Goal: Task Accomplishment & Management: Complete application form

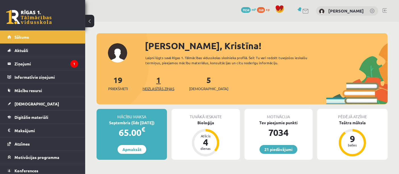
click at [155, 91] on span "Neizlasītās ziņas" at bounding box center [159, 89] width 32 height 6
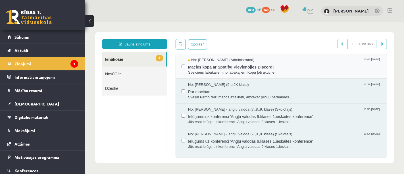
click at [205, 70] on span "Sveiciens labākajiem no labākajiem,Kopā ļoti aktīvi e..." at bounding box center [284, 72] width 193 height 5
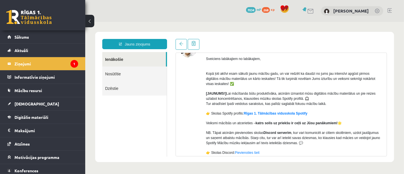
scroll to position [39, 0]
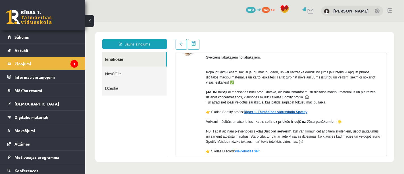
click at [265, 110] on link "Rīgas 1. Tālmācības vidusskola Spotify" at bounding box center [276, 112] width 64 height 4
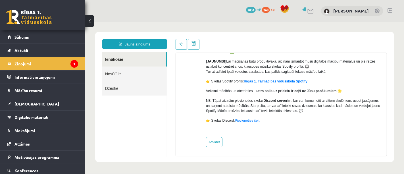
scroll to position [70, 0]
click at [35, 38] on link "Sākums" at bounding box center [42, 36] width 71 height 13
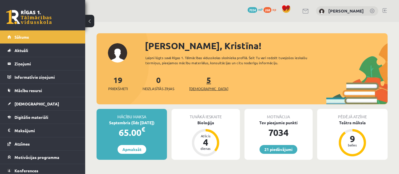
click at [199, 88] on span "[DEMOGRAPHIC_DATA]" at bounding box center [208, 89] width 39 height 6
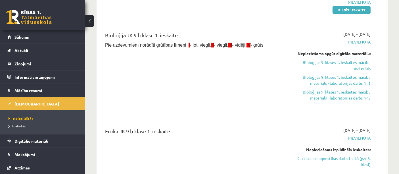
scroll to position [130, 0]
click at [340, 68] on link "Bioloģijas 9. klases 1. ieskaites mācību materiāls" at bounding box center [329, 65] width 83 height 12
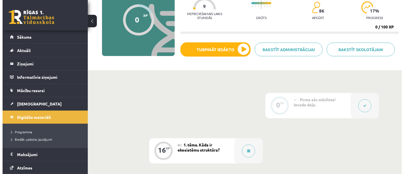
scroll to position [68, 0]
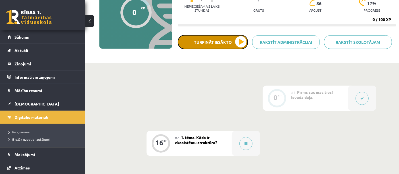
click at [239, 35] on button "Turpināt iesākto" at bounding box center [213, 42] width 70 height 14
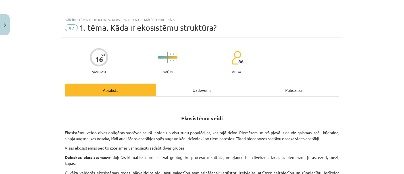
click at [202, 88] on div "Uzdevums" at bounding box center [202, 90] width 92 height 13
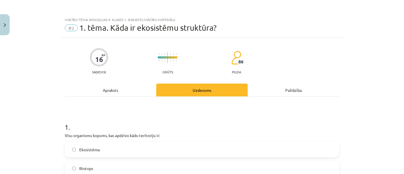
scroll to position [14, 0]
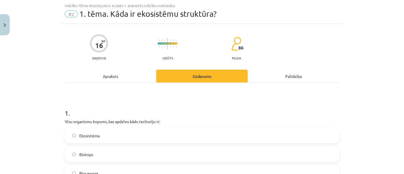
click at [124, 73] on div "Apraksts" at bounding box center [111, 76] width 92 height 13
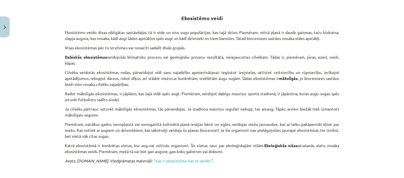
scroll to position [103, 0]
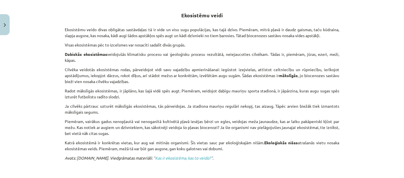
click at [0, 72] on div "Mācību tēma: Bioloģijas 9. klases 1. ieskaites mācību materiāls #2 1. tēma. Kād…" at bounding box center [202, 89] width 404 height 178
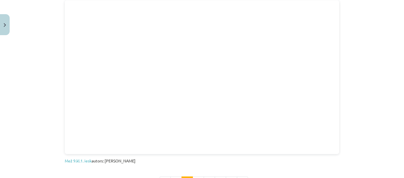
scroll to position [326, 0]
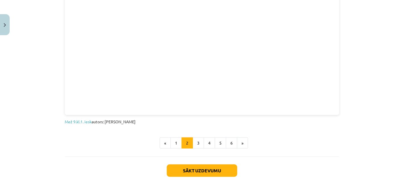
click at [196, 143] on button "3" at bounding box center [198, 143] width 11 height 11
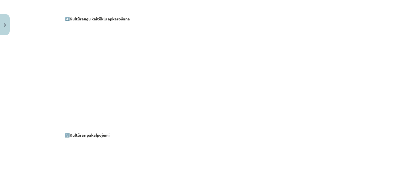
scroll to position [817, 0]
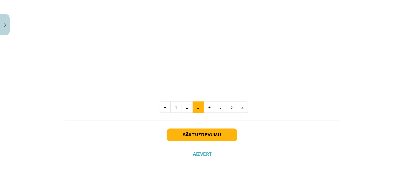
click at [184, 105] on button "2" at bounding box center [187, 107] width 11 height 11
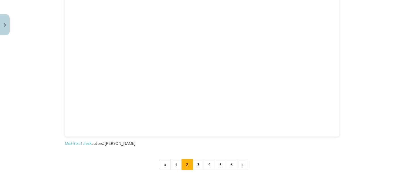
scroll to position [340, 0]
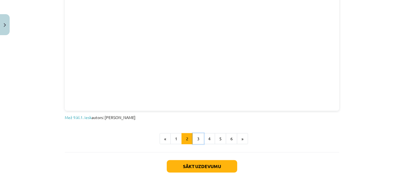
click at [196, 138] on button "3" at bounding box center [198, 139] width 11 height 11
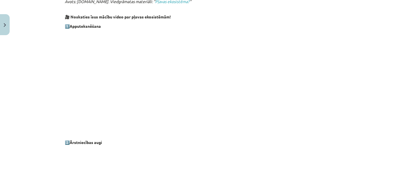
scroll to position [197, 0]
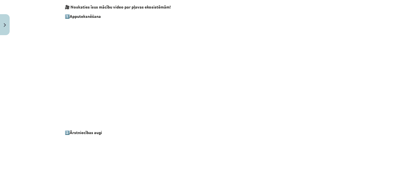
click at [283, 125] on p at bounding box center [202, 75] width 275 height 104
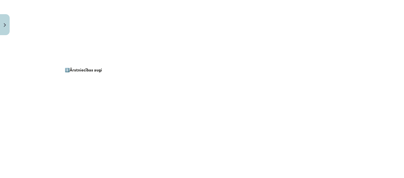
scroll to position [322, 0]
click at [283, 117] on div "Pļavas ekosistēma Pļava ir ekosistēma, kurā augu kopu veido zālājs jeb lakstaug…" at bounding box center [202, 181] width 275 height 804
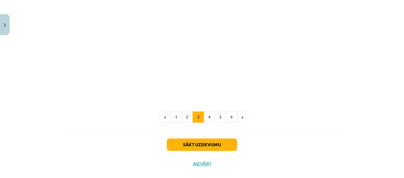
scroll to position [809, 0]
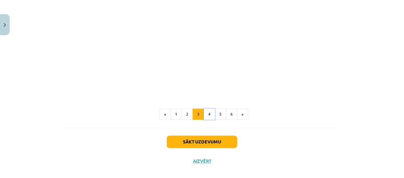
click at [207, 114] on button "4" at bounding box center [209, 114] width 11 height 11
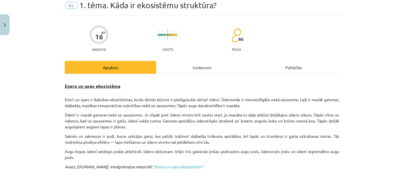
scroll to position [0, 0]
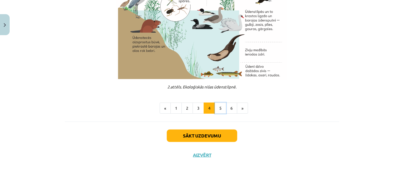
click at [217, 104] on button "5" at bounding box center [220, 108] width 11 height 11
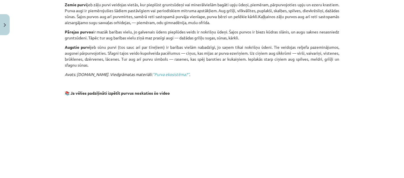
scroll to position [468, 0]
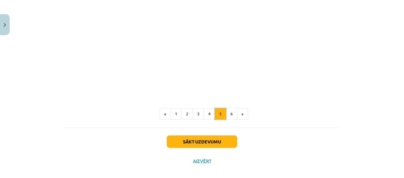
click at [204, 110] on button "4" at bounding box center [209, 114] width 11 height 11
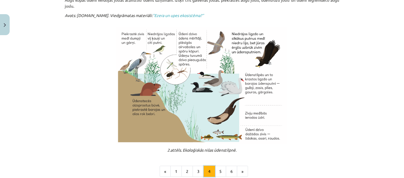
scroll to position [175, 0]
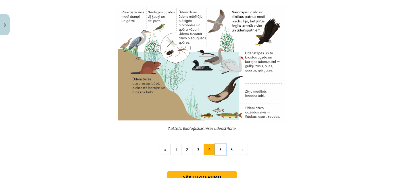
click at [215, 154] on button "5" at bounding box center [220, 149] width 11 height 11
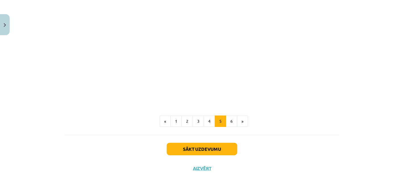
scroll to position [468, 0]
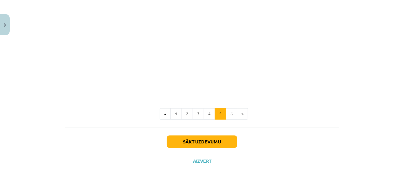
click at [229, 109] on button "6" at bounding box center [231, 114] width 11 height 11
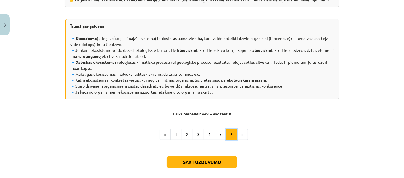
scroll to position [304, 0]
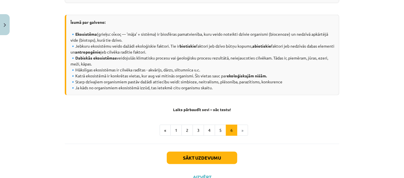
click at [219, 132] on button "5" at bounding box center [220, 130] width 11 height 11
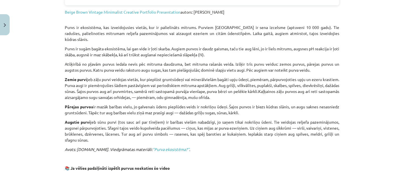
scroll to position [286, 0]
drag, startPoint x: 61, startPoint y: 28, endPoint x: 150, endPoint y: 132, distance: 136.8
click at [150, 132] on div "16 XP Saņemsi Grūts 86 pilda Apraksts Uzdevums Palīdzība Purva ekosistēma 📒 Izp…" at bounding box center [201, 53] width 281 height 602
copy div "Lorem ip dolorsitam, con adipiscingeli seddoe, tem in utlaboreetd magnaal. Enim…"
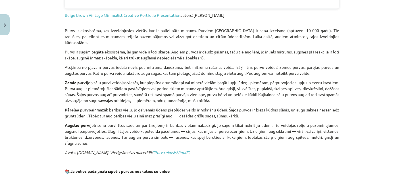
click at [286, 149] on p "Avots: [DOMAIN_NAME]. Viedgrāmatas materiāli: ’’Purva ekosistēma?’’ ." at bounding box center [202, 152] width 275 height 6
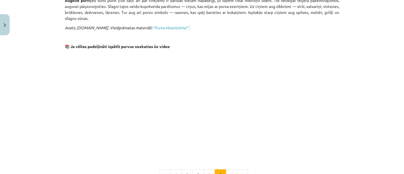
scroll to position [408, 0]
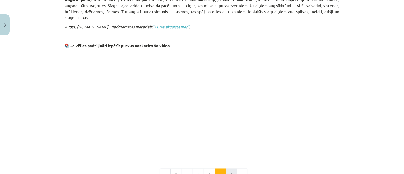
click at [229, 169] on button "6" at bounding box center [231, 174] width 11 height 11
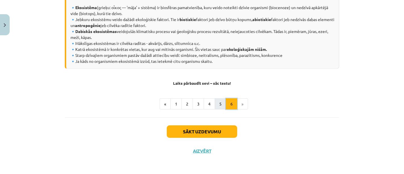
click at [218, 103] on button "5" at bounding box center [220, 103] width 11 height 11
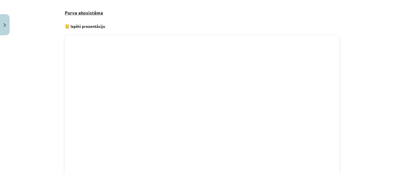
scroll to position [0, 0]
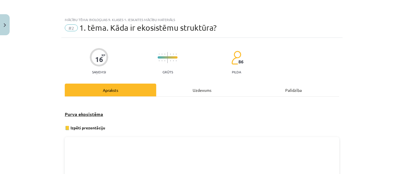
click at [203, 94] on div "Uzdevums" at bounding box center [202, 90] width 92 height 13
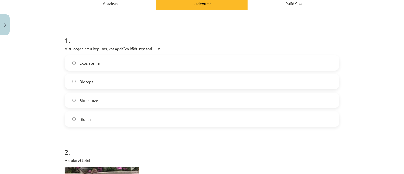
scroll to position [84, 0]
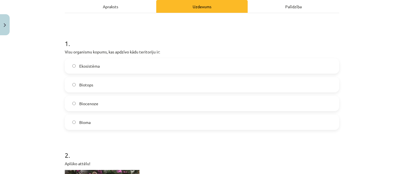
click at [123, 65] on label "Ekosistēma" at bounding box center [201, 66] width 273 height 14
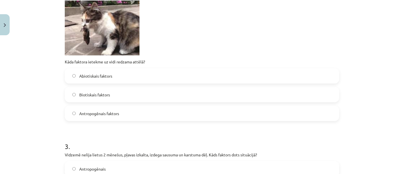
scroll to position [254, 0]
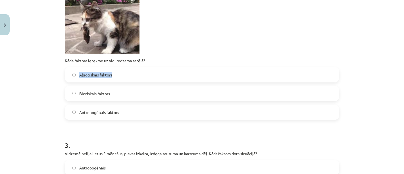
drag, startPoint x: 76, startPoint y: 73, endPoint x: 114, endPoint y: 75, distance: 38.1
click at [114, 75] on label "Abiotiskais faktors" at bounding box center [201, 75] width 273 height 14
copy span "Abiotiskais faktors"
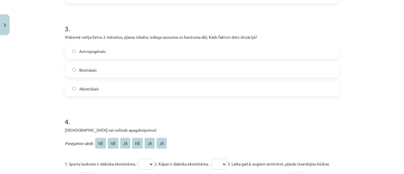
scroll to position [372, 0]
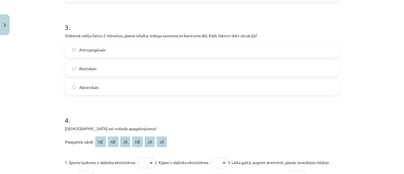
click at [109, 49] on label "Antropogēnais" at bounding box center [201, 50] width 273 height 14
click at [97, 81] on label "Abiotiskais" at bounding box center [201, 87] width 273 height 14
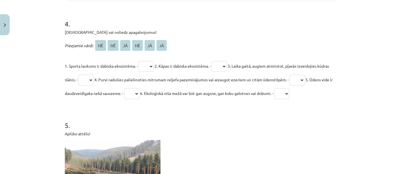
scroll to position [475, 0]
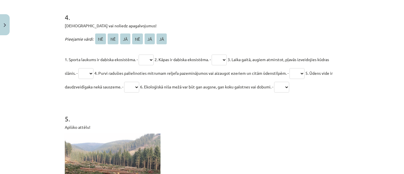
click at [152, 59] on select "** ** ** ** ** **" at bounding box center [146, 60] width 15 height 11
select select "**"
click at [139, 55] on select "** ** ** ** ** **" at bounding box center [146, 60] width 15 height 11
drag, startPoint x: 162, startPoint y: 60, endPoint x: 173, endPoint y: 54, distance: 12.1
click at [173, 54] on p "1. Sporta laukums ir dabiska ekosistēma. - ** ** ** ** ** ** 2. Kāpas ir dabisk…" at bounding box center [202, 73] width 275 height 41
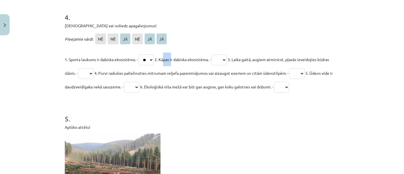
copy span "Kāpas"
click at [227, 60] on select "** ** ** ** ** **" at bounding box center [219, 60] width 15 height 11
select select "**"
click at [217, 55] on select "** ** ** ** ** **" at bounding box center [219, 60] width 15 height 11
click at [295, 59] on span "3. Laika gaitā, augiem atmirstot, pļavās izveidojies kūdras slānis. -" at bounding box center [197, 66] width 264 height 19
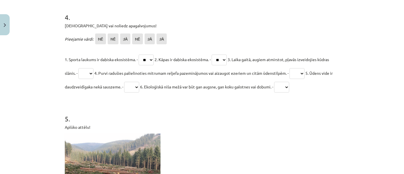
drag, startPoint x: 240, startPoint y: 59, endPoint x: 87, endPoint y: 74, distance: 154.2
click at [87, 74] on span "3. Laika gaitā, augiem atmirstot, pļavās izveidojies kūdras slānis. -" at bounding box center [197, 66] width 264 height 19
copy span "Laika gaitā, augiem atmirstot, pļavās izveidojies kūdras slānis."
click at [93, 74] on select "** ** ** ** ** **" at bounding box center [85, 73] width 15 height 11
select select "**"
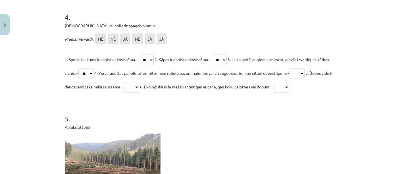
click at [90, 68] on select "** ** ** ** ** **" at bounding box center [85, 73] width 15 height 11
click at [305, 72] on select "** ** ** ** ** **" at bounding box center [297, 73] width 15 height 11
select select "**"
click at [305, 68] on select "** ** ** ** ** **" at bounding box center [297, 73] width 15 height 11
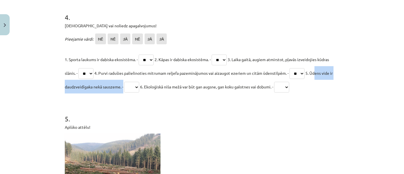
drag, startPoint x: 59, startPoint y: 86, endPoint x: 144, endPoint y: 84, distance: 84.4
copy span "Ūdens vide ir daudzveidīgaka nekā sauszeme."
click at [139, 83] on select "** ** ** ** ** **" at bounding box center [131, 87] width 15 height 11
select select "**"
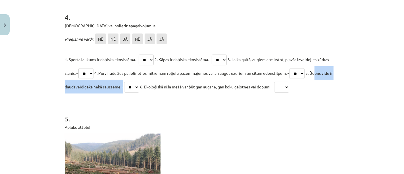
click at [139, 82] on select "** ** ** ** ** **" at bounding box center [131, 87] width 15 height 11
click at [289, 84] on select "** ** ** ** ** **" at bounding box center [281, 87] width 15 height 11
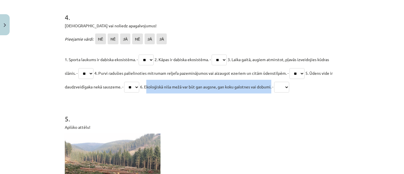
drag, startPoint x: 169, startPoint y: 85, endPoint x: 298, endPoint y: 82, distance: 128.5
click at [298, 82] on p "1. Sporta laukums ir dabiska ekosistēma. - ** ** ** ** ** ** 2. Kāpas ir dabisk…" at bounding box center [202, 73] width 275 height 41
copy span "Ekoloģiskā niša mežā var būt gan augsne, gan koku galotnes vai dobum"
click at [289, 88] on select "** ** ** ** ** **" at bounding box center [281, 87] width 15 height 11
select select "**"
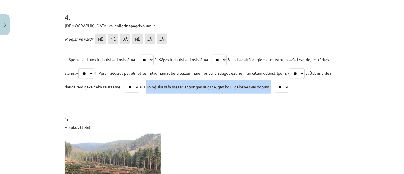
click at [289, 82] on select "** ** ** ** ** **" at bounding box center [281, 87] width 15 height 11
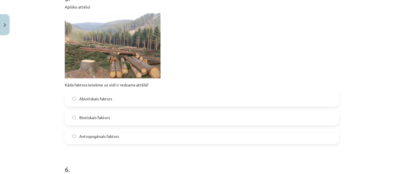
scroll to position [601, 0]
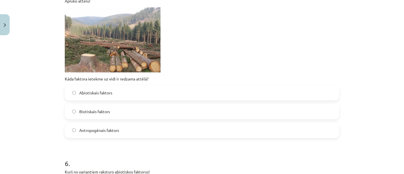
click at [118, 133] on label "Antropogēnais faktors" at bounding box center [201, 130] width 273 height 14
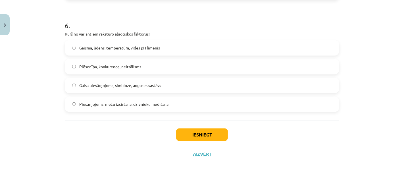
scroll to position [739, 0]
click at [149, 49] on span "Gaisma, ūdens, temperatūra, vides pH līmenis" at bounding box center [119, 48] width 81 height 6
click at [198, 137] on button "Iesniegt" at bounding box center [202, 134] width 52 height 13
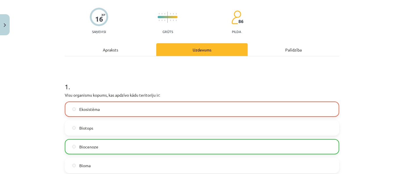
scroll to position [41, 0]
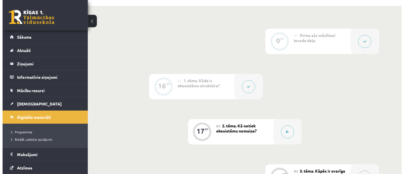
scroll to position [124, 0]
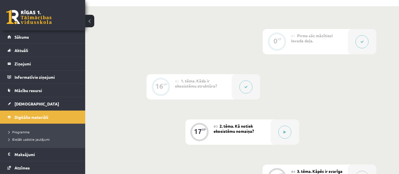
click at [234, 86] on div at bounding box center [246, 86] width 28 height 25
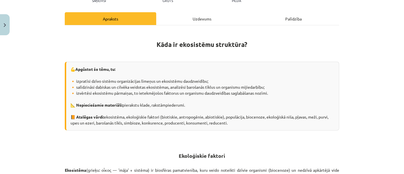
click at [189, 13] on div "Uzdevums" at bounding box center [202, 18] width 92 height 13
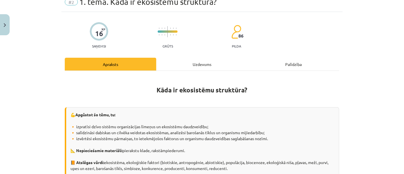
select select "**"
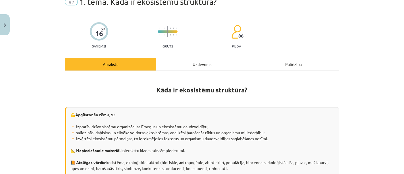
select select "**"
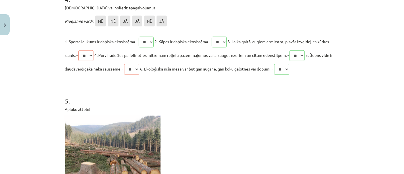
scroll to position [492, 0]
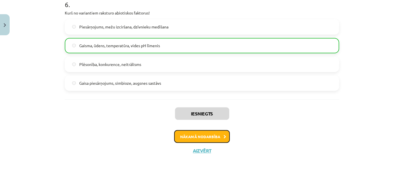
click at [180, 142] on button "Nākamā nodarbība" at bounding box center [202, 136] width 56 height 13
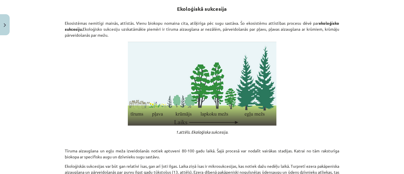
scroll to position [206, 0]
drag, startPoint x: 63, startPoint y: 22, endPoint x: 119, endPoint y: 34, distance: 57.0
click at [119, 34] on p "Ekosistēmas nemitīgi mainās, attīstās. Vienu biokopu nomaina cita, atšķirīga pē…" at bounding box center [202, 29] width 275 height 18
click at [101, 65] on p at bounding box center [202, 84] width 275 height 84
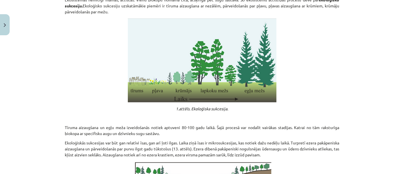
scroll to position [229, 0]
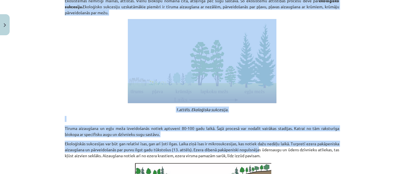
drag, startPoint x: 63, startPoint y: 57, endPoint x: 263, endPoint y: 138, distance: 216.2
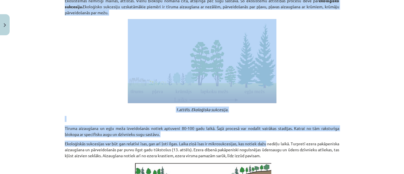
click at [332, 94] on p at bounding box center [202, 61] width 275 height 84
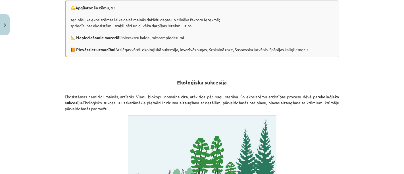
scroll to position [133, 0]
click at [332, 94] on b "ekoloģisko sukcesiju." at bounding box center [202, 99] width 275 height 11
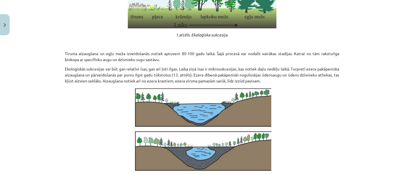
scroll to position [305, 0]
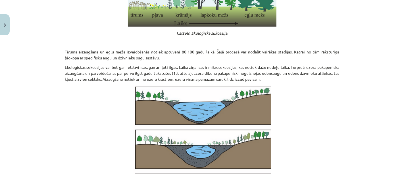
click at [332, 94] on p at bounding box center [202, 172] width 275 height 173
click at [333, 91] on p at bounding box center [202, 172] width 275 height 173
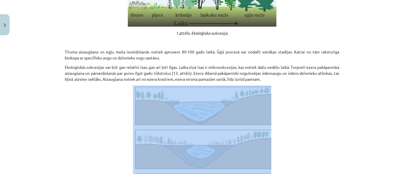
click at [333, 91] on p at bounding box center [202, 172] width 275 height 173
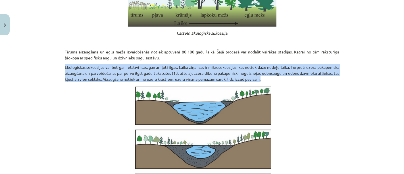
drag, startPoint x: 63, startPoint y: 65, endPoint x: 298, endPoint y: 78, distance: 235.4
click at [298, 78] on p "Ekoloģiskās sukcesijas var būt gan relatīvi īsas, gan arī ļoti ilgas. Laika ziņ…" at bounding box center [202, 73] width 275 height 18
copy p "Ekoloģiskās sukcesijas var būt gan relatīvi īsas, gan arī ļoti ilgas. Laika ziņ…"
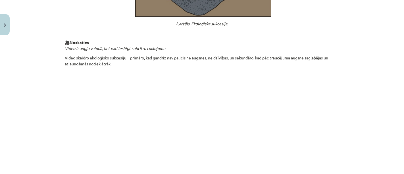
scroll to position [634, 0]
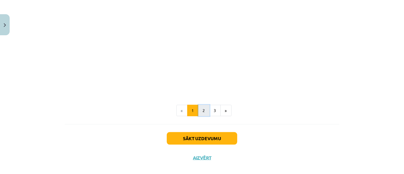
click at [201, 109] on button "2" at bounding box center [203, 110] width 11 height 11
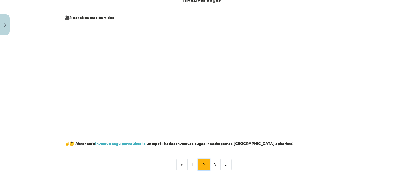
scroll to position [115, 0]
